Goal: Book appointment/travel/reservation

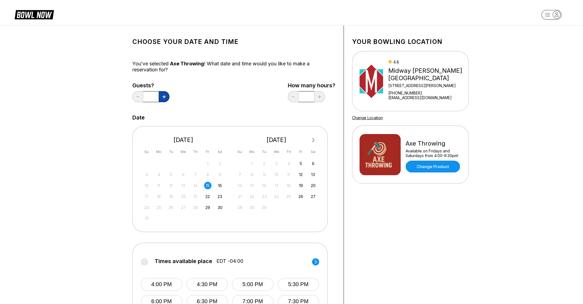
click at [165, 97] on icon at bounding box center [164, 96] width 3 height 3
click at [136, 97] on button at bounding box center [137, 96] width 11 height 11
type input "*"
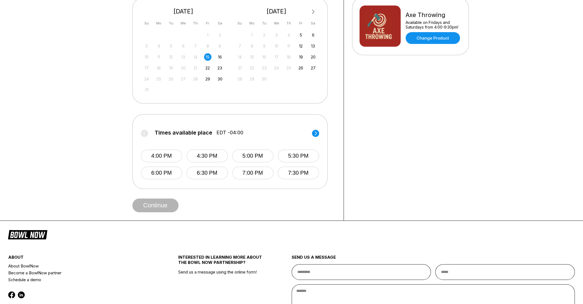
scroll to position [110, 0]
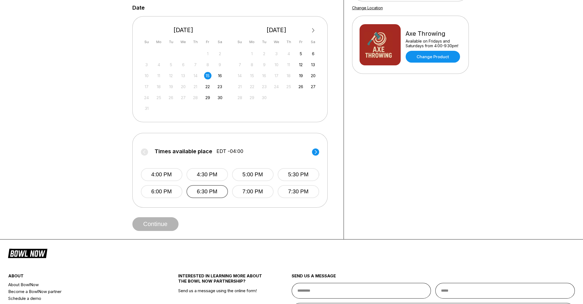
click at [212, 190] on button "6:30 PM" at bounding box center [207, 191] width 41 height 13
click at [156, 224] on button "Continue" at bounding box center [155, 224] width 46 height 14
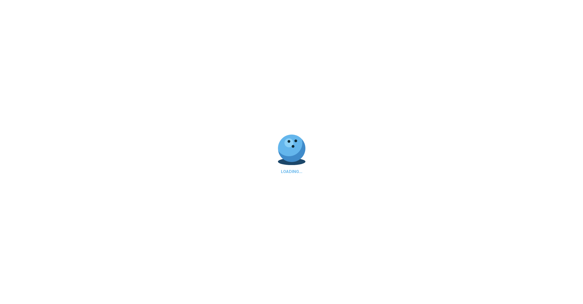
select select "**"
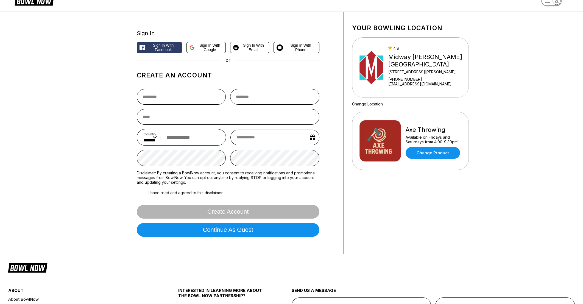
scroll to position [0, 0]
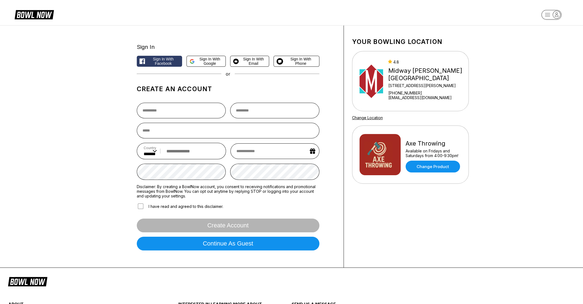
click at [550, 15] on rect "button" at bounding box center [552, 15] width 20 height 10
click at [51, 152] on div "Sign In Sign in with Facebook Sign in with Google Sign in with Email Sign in wi…" at bounding box center [291, 146] width 583 height 243
